Goal: Complete application form

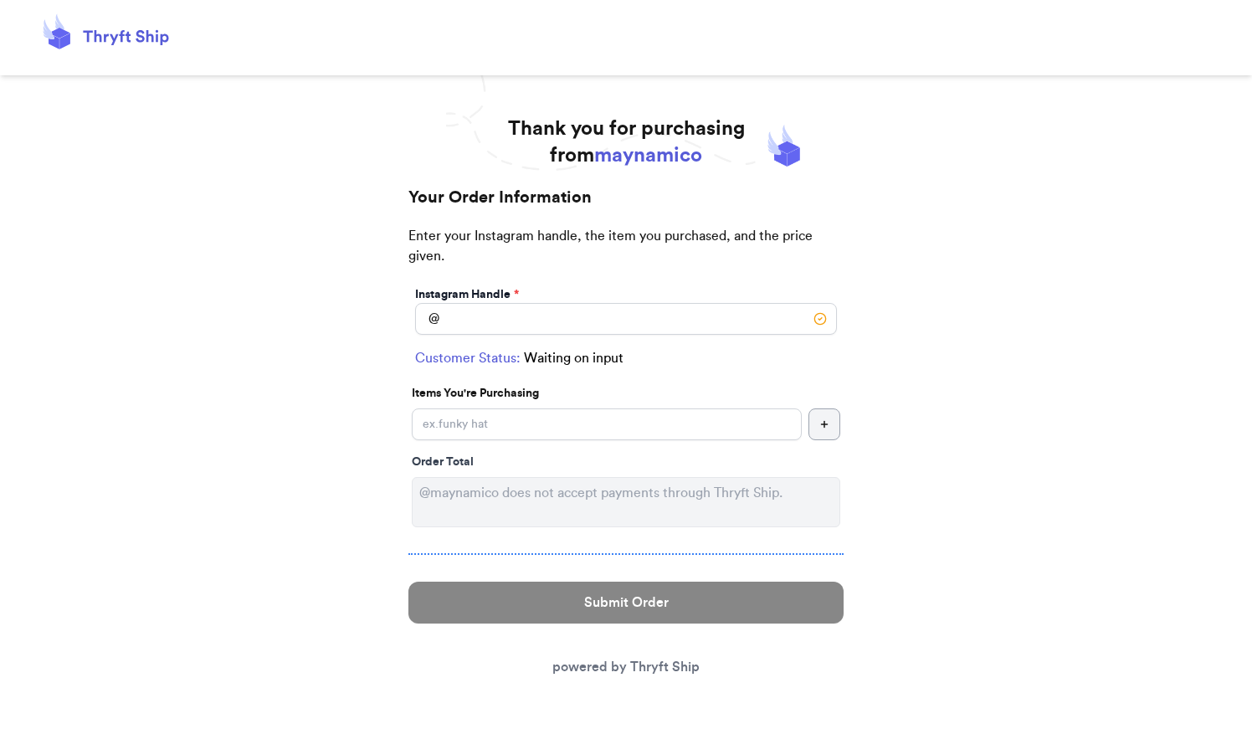
click at [827, 427] on icon "button" at bounding box center [824, 424] width 10 height 10
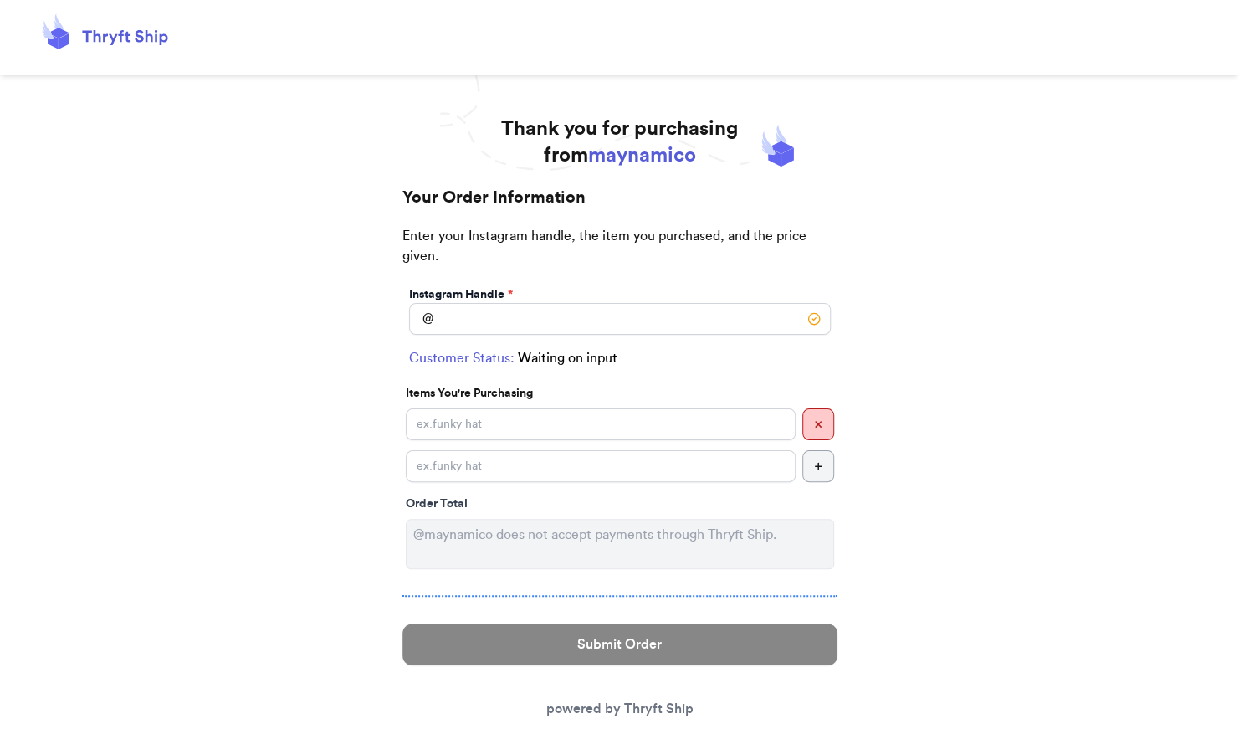
scroll to position [29, 0]
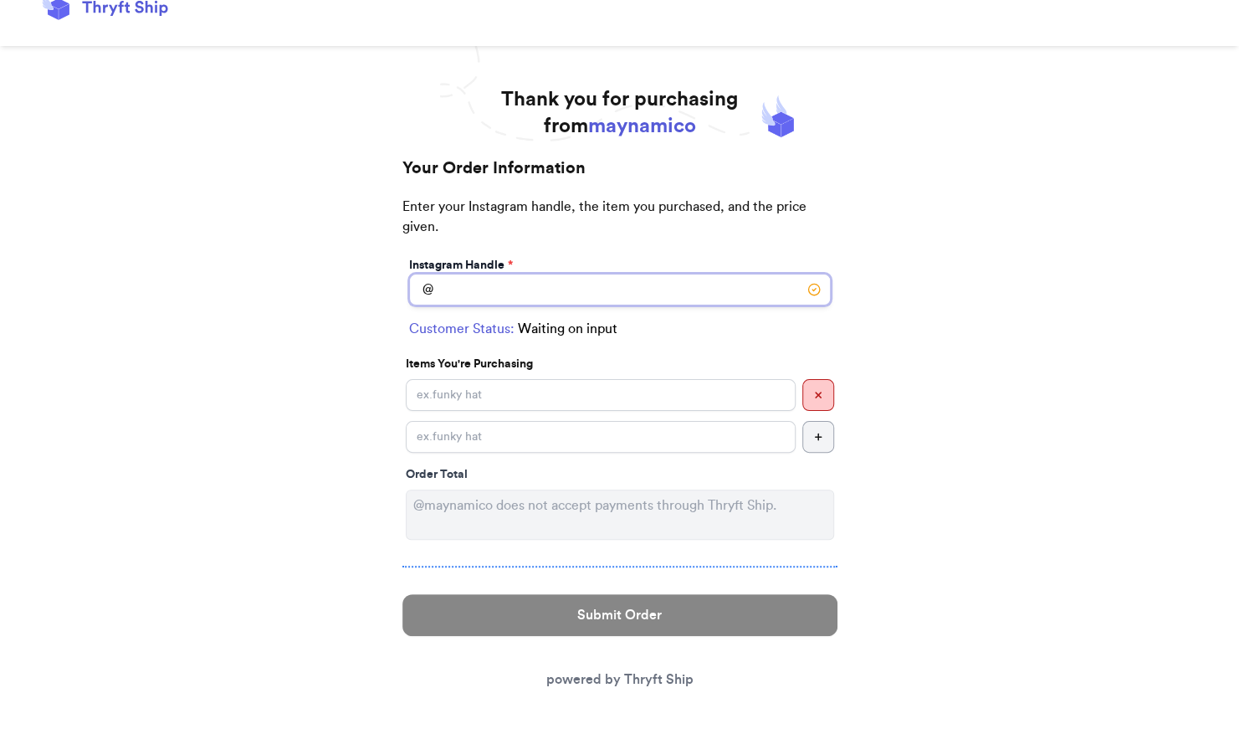
click at [470, 292] on input "Instagram Handle *" at bounding box center [620, 290] width 422 height 32
type input "mavquintanilla"
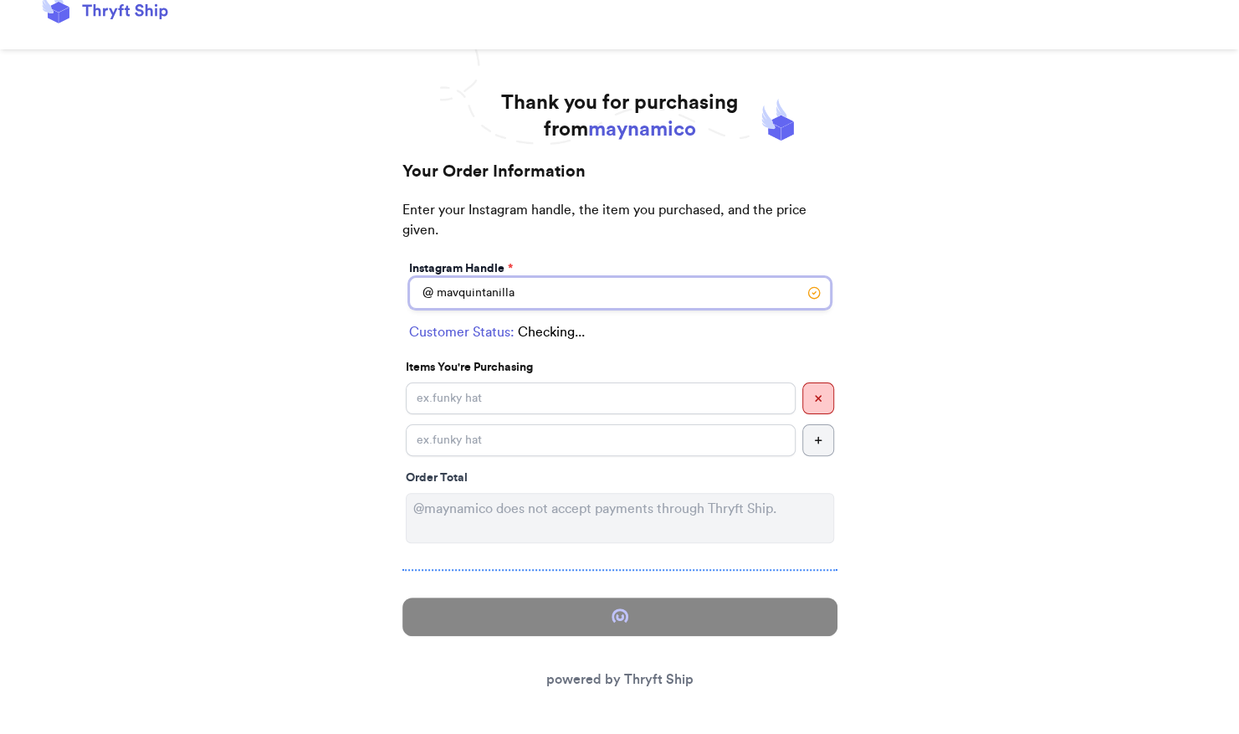
select select "GU"
type input "Dededo"
type input "96950"
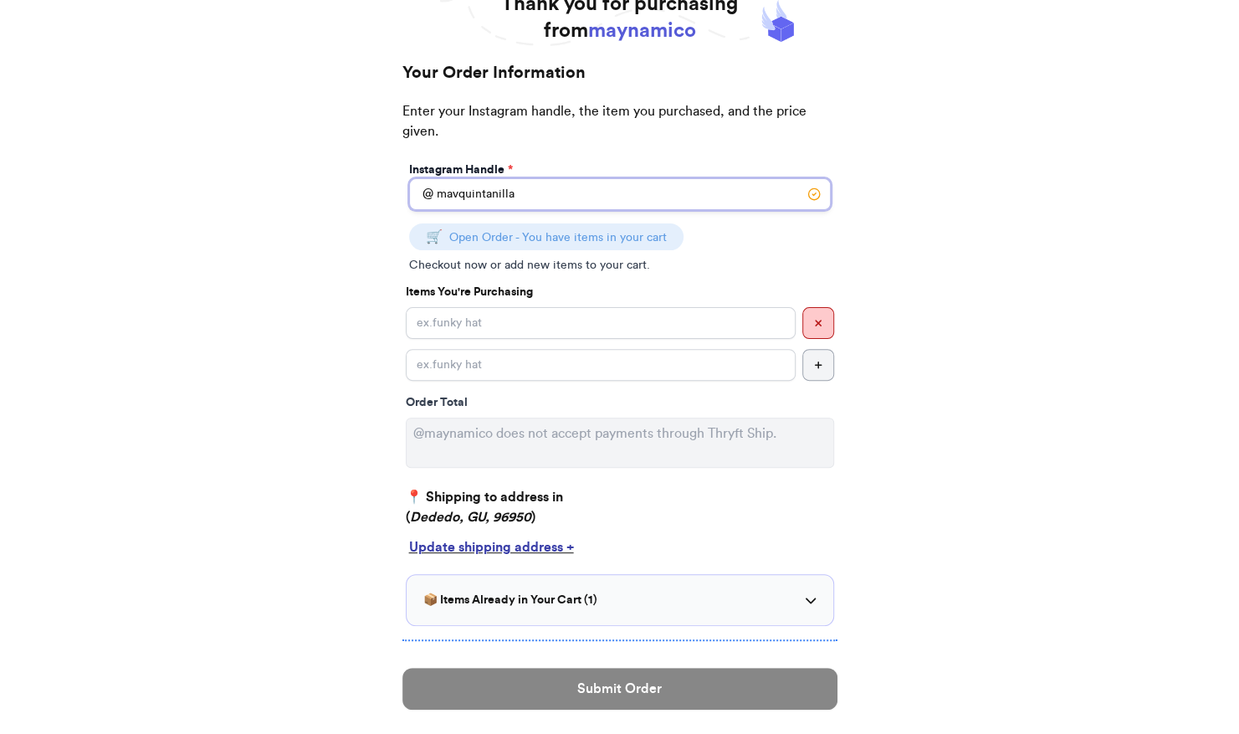
scroll to position [125, 0]
type input "mavquintanilla"
click at [566, 542] on div "Update shipping address +" at bounding box center [620, 546] width 422 height 20
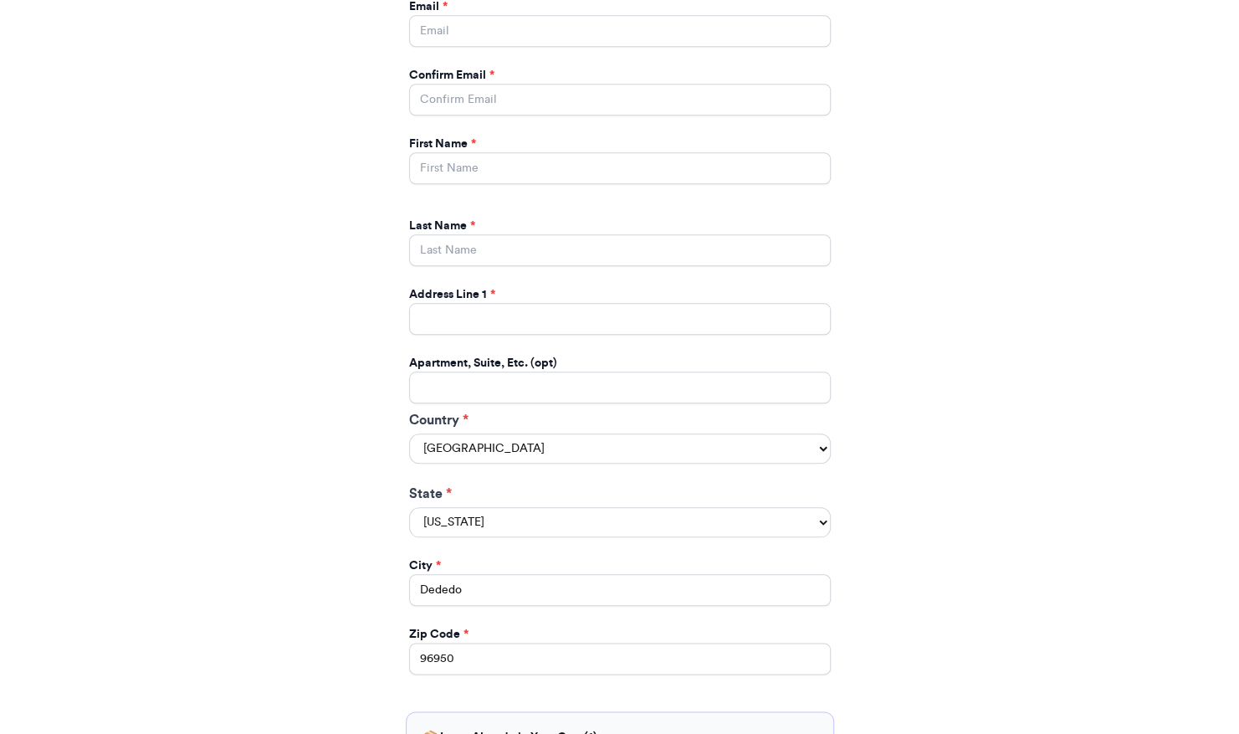
scroll to position [975, 0]
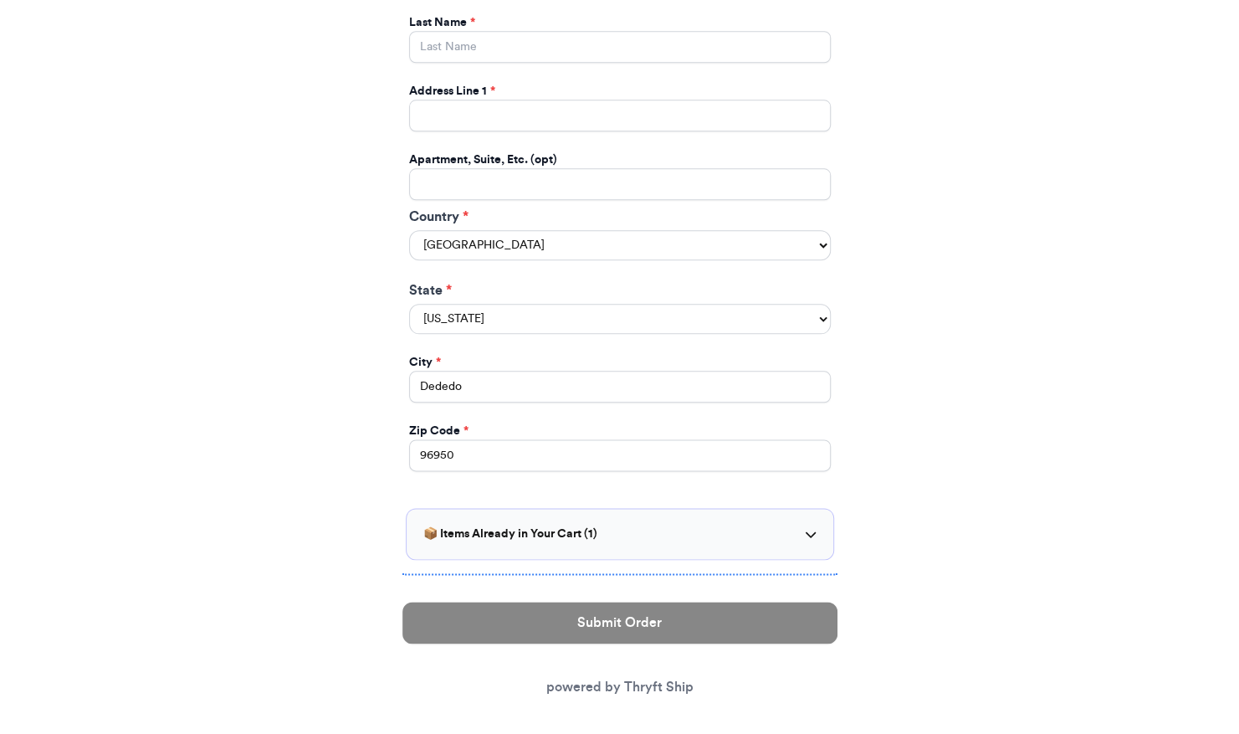
click at [812, 530] on div "📦 Items Already in Your Cart ( 1 )" at bounding box center [619, 533] width 393 height 17
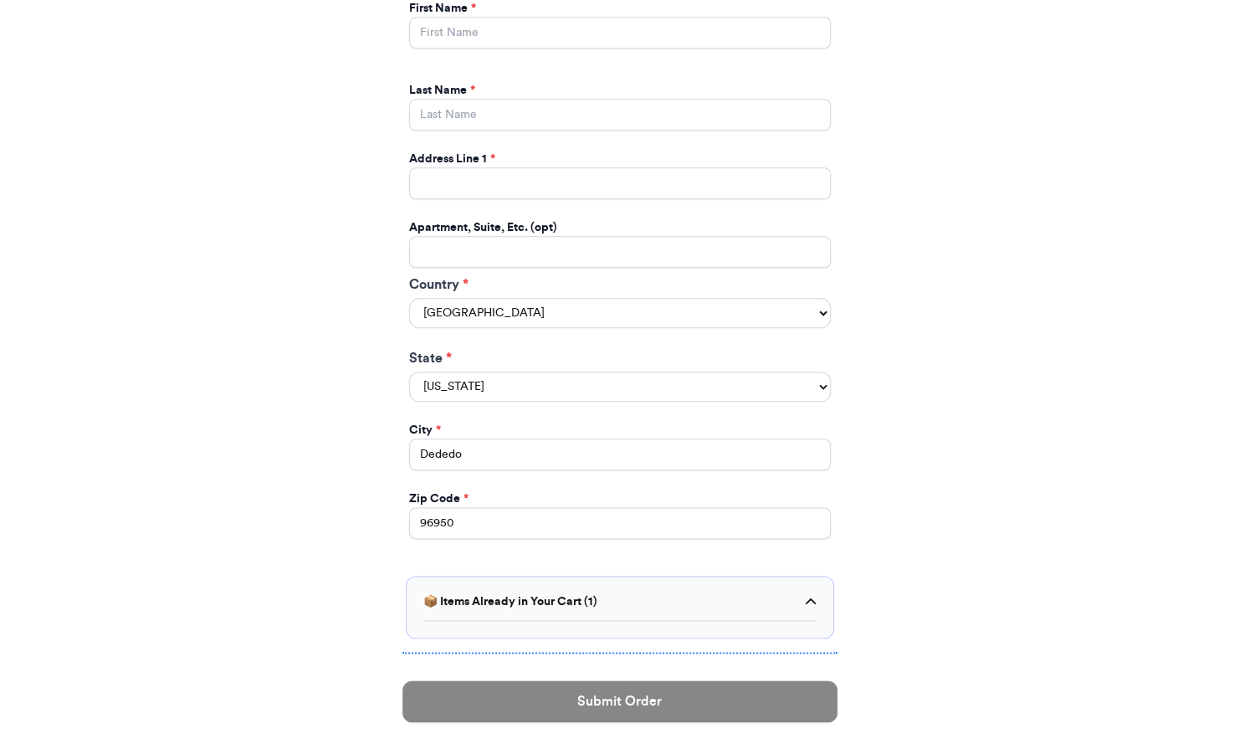
scroll to position [889, 0]
